Goal: Task Accomplishment & Management: Manage account settings

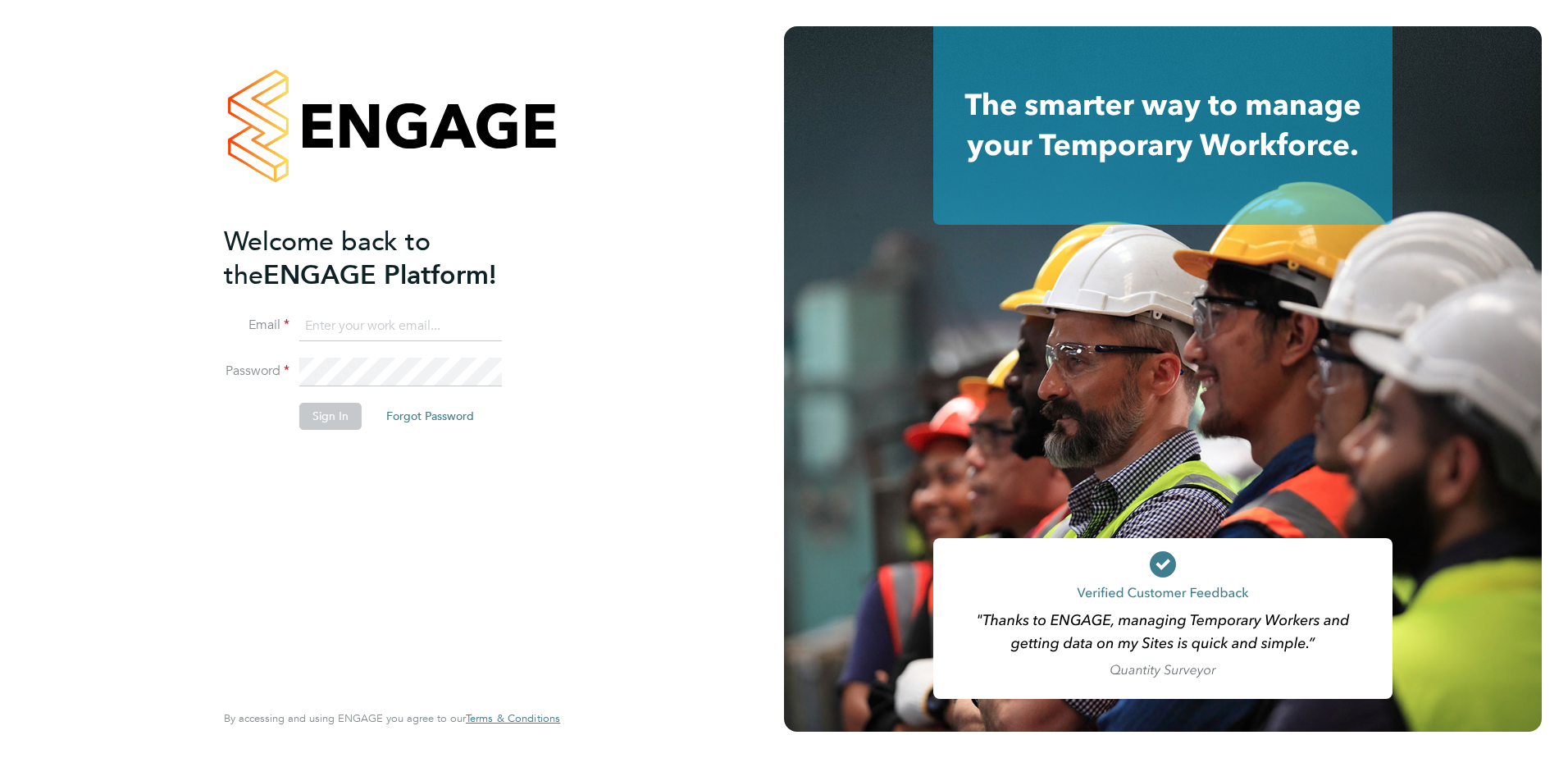
type input "chloe.whittall@linsco.com"
click at [334, 419] on button "Sign In" at bounding box center [330, 416] width 63 height 26
